Goal: Transaction & Acquisition: Purchase product/service

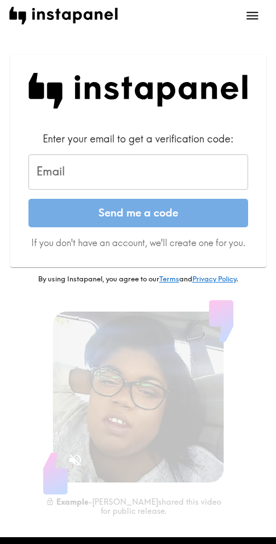
click at [123, 169] on input "Email" at bounding box center [139, 171] width 220 height 35
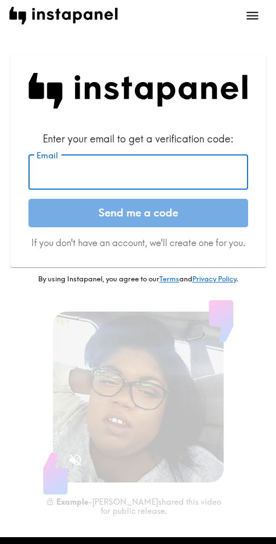
paste input "[EMAIL_ADDRESS][DOMAIN_NAME]"
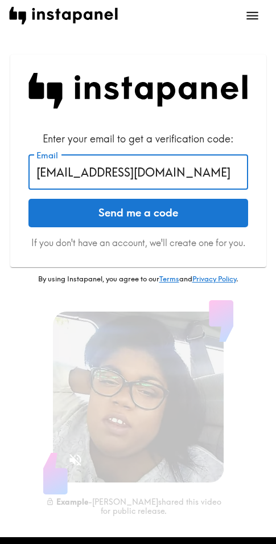
type input "[EMAIL_ADDRESS][DOMAIN_NAME]"
click at [136, 213] on button "Send me a code" at bounding box center [139, 213] width 220 height 29
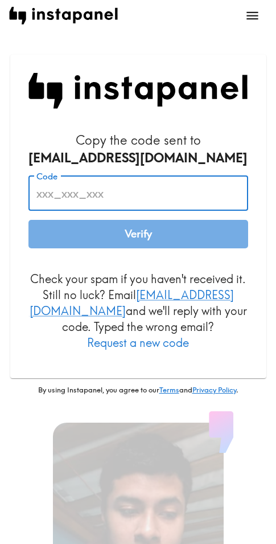
click at [133, 196] on input "Code" at bounding box center [139, 193] width 220 height 35
paste input "LUJ_7LD_iA5"
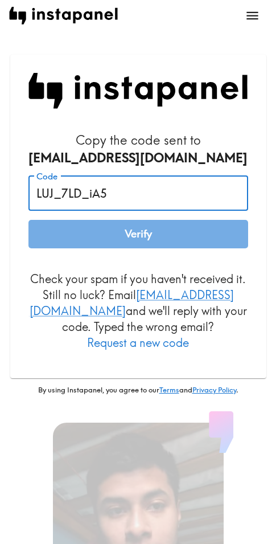
type input "LUJ_7LD_iA5"
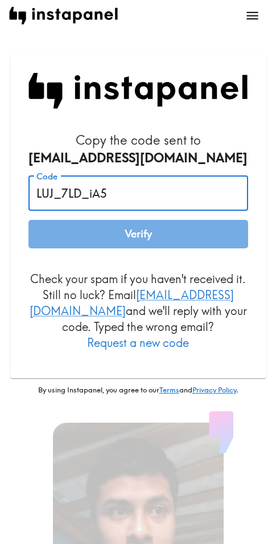
click at [117, 236] on button "Verify" at bounding box center [139, 234] width 220 height 29
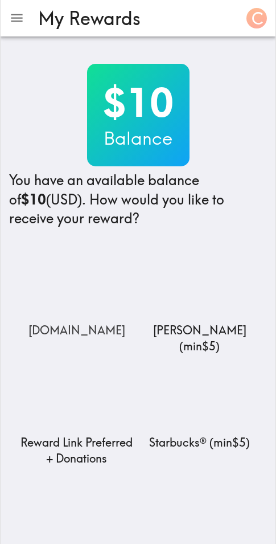
click at [80, 296] on img at bounding box center [77, 286] width 114 height 71
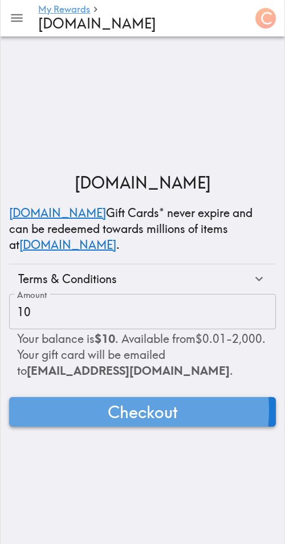
click at [99, 410] on button "Checkout" at bounding box center [142, 412] width 267 height 30
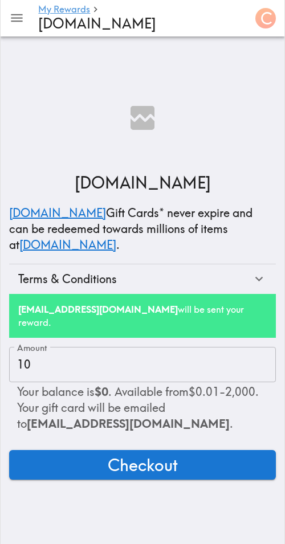
click at [152, 21] on h4 "[DOMAIN_NAME]" at bounding box center [140, 23] width 204 height 17
